Goal: Navigation & Orientation: Go to known website

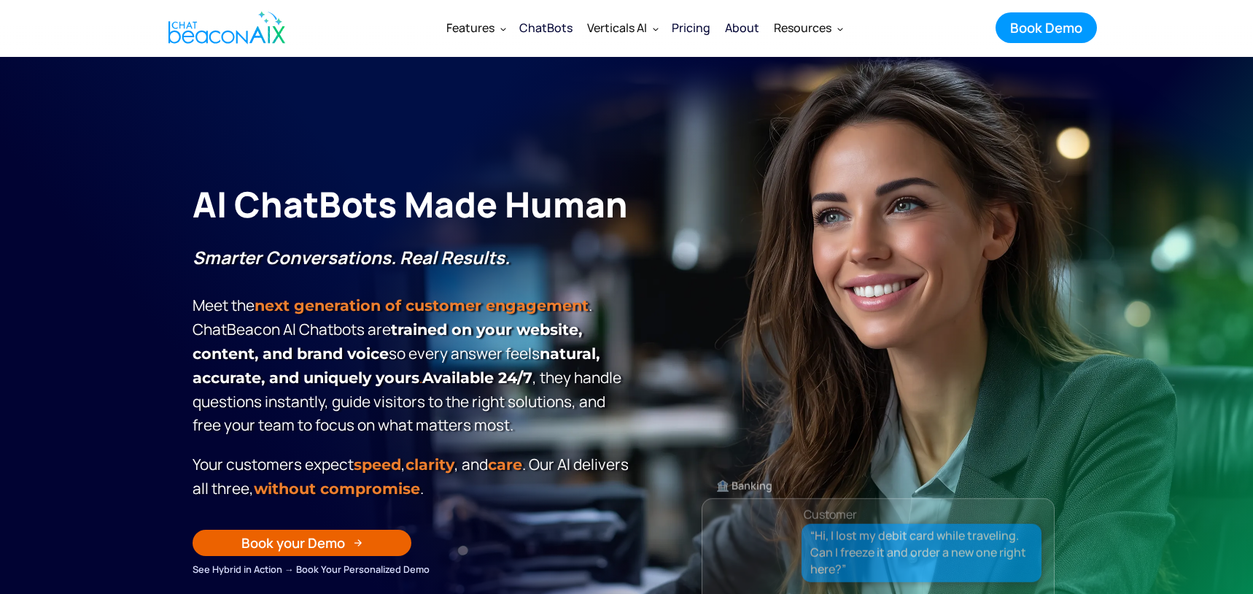
click at [214, 16] on img "home" at bounding box center [227, 28] width 117 height 44
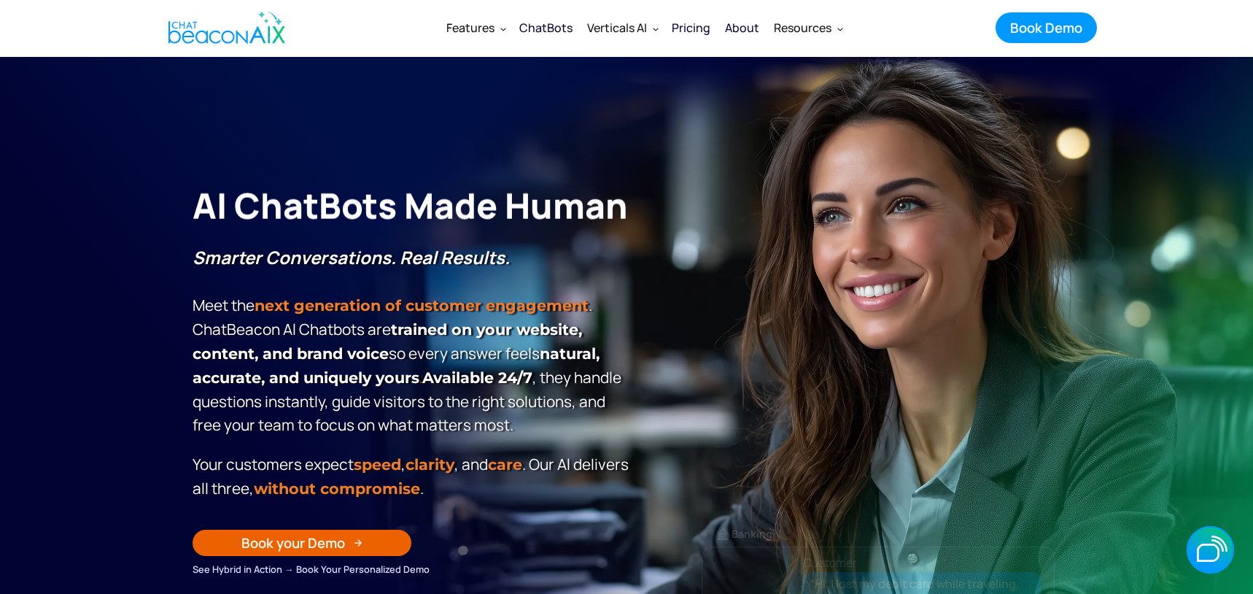
click at [210, 39] on img "home" at bounding box center [227, 28] width 117 height 44
